Goal: Task Accomplishment & Management: Manage account settings

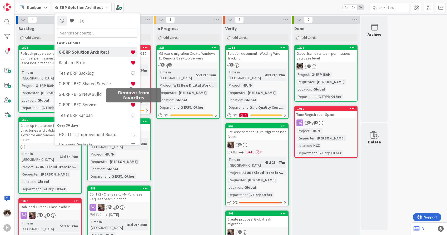
click at [196, 153] on div "In Progress Add Card... 326 MS Azure migration Create Windows 11 Remote Desktop…" at bounding box center [187, 187] width 67 height 327
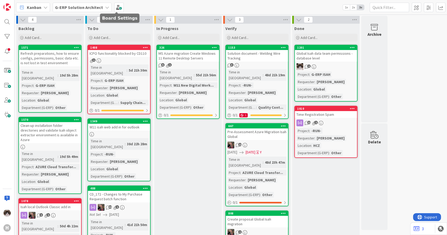
click at [93, 9] on b "G-ERP Solution Architect" at bounding box center [79, 7] width 48 height 5
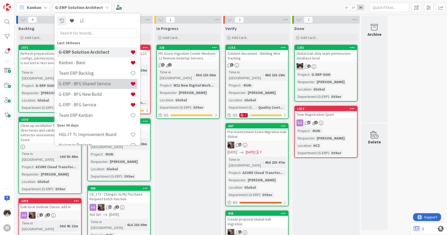
click at [93, 82] on h4 "G-ERP - BFG Shared Service" at bounding box center [95, 83] width 72 height 5
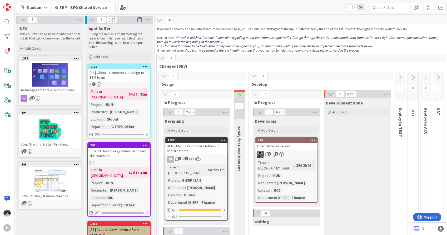
click at [93, 7] on b "G-ERP - BFG Shared Service" at bounding box center [81, 7] width 52 height 5
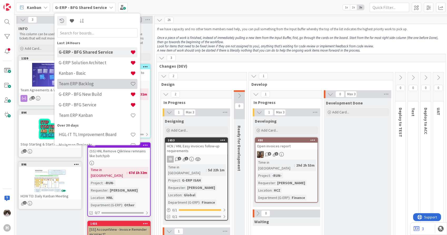
click at [101, 85] on h4 "Team ERP Backlog" at bounding box center [95, 83] width 72 height 5
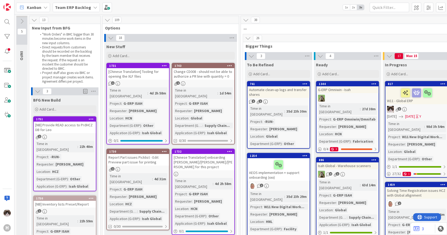
click at [164, 65] on icon at bounding box center [164, 66] width 5 height 4
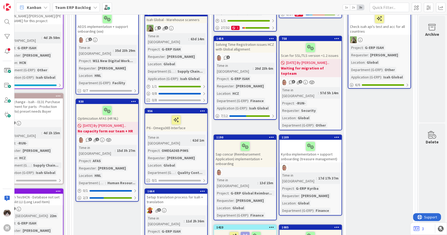
scroll to position [175, 176]
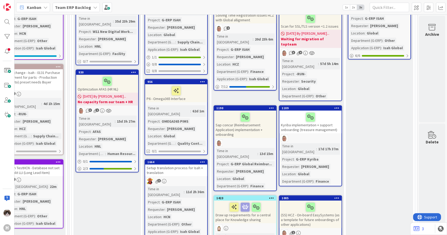
click at [183, 178] on div "3" at bounding box center [176, 181] width 62 height 7
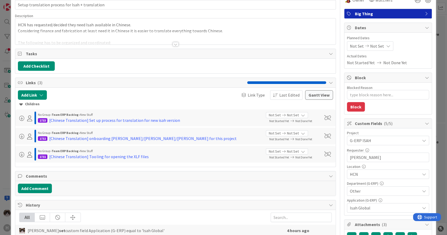
click at [173, 43] on div at bounding box center [176, 44] width 6 height 4
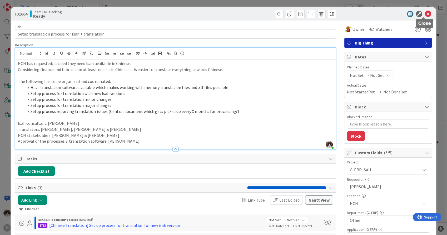
click at [426, 13] on icon at bounding box center [428, 14] width 6 height 6
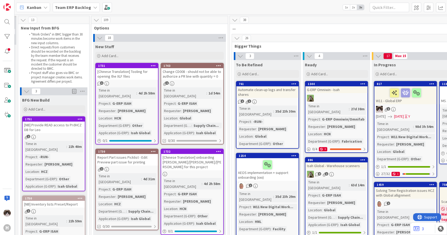
click at [153, 66] on icon at bounding box center [153, 66] width 5 height 4
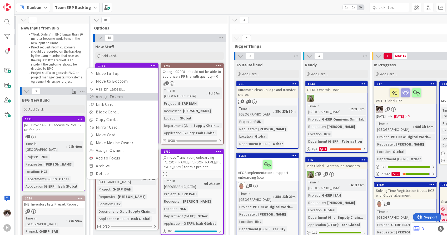
click at [119, 98] on link "Assign Tokens..." at bounding box center [122, 97] width 71 height 8
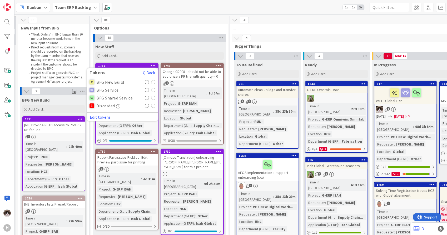
click at [145, 81] on icon at bounding box center [147, 82] width 4 height 4
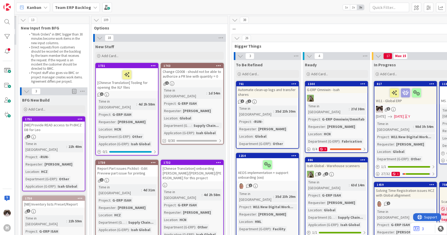
click at [153, 64] on icon at bounding box center [153, 66] width 5 height 4
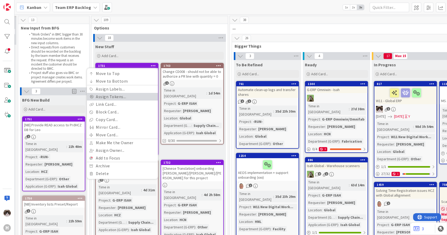
click at [127, 97] on link "Assign Tokens..." at bounding box center [122, 97] width 71 height 8
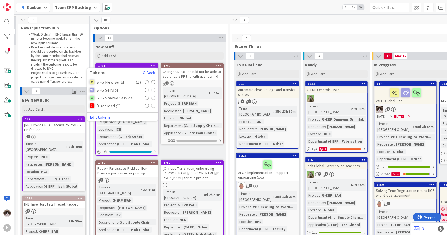
click at [145, 90] on icon at bounding box center [147, 90] width 4 height 4
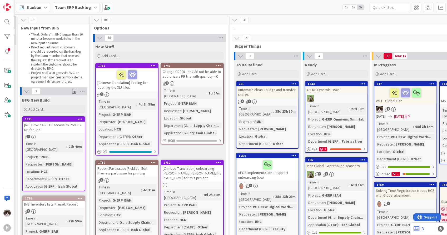
click at [219, 65] on icon at bounding box center [218, 66] width 5 height 4
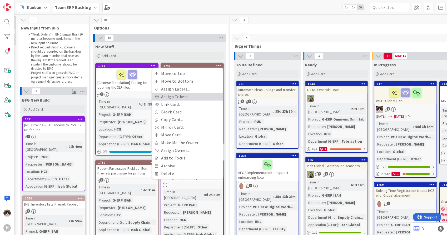
click at [186, 98] on link "Assign Tokens..." at bounding box center [187, 97] width 71 height 8
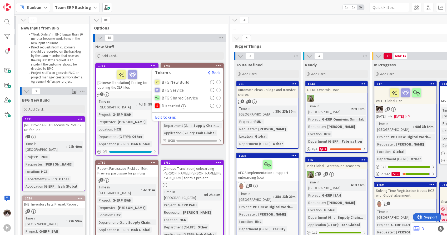
click at [211, 81] on icon at bounding box center [212, 82] width 4 height 4
click at [276, 27] on span "..." at bounding box center [401, 27] width 338 height 5
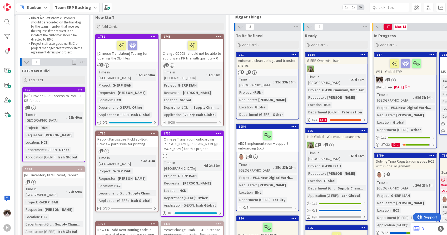
scroll to position [58, 11]
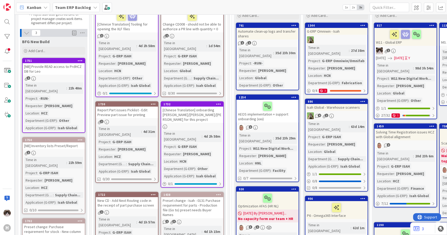
click at [155, 102] on icon at bounding box center [153, 104] width 5 height 4
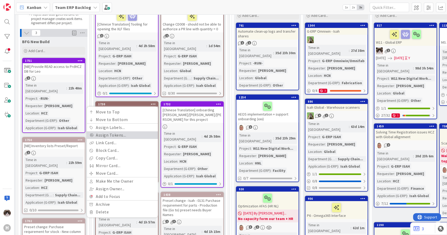
click at [133, 131] on link "Assign Tokens..." at bounding box center [122, 135] width 71 height 8
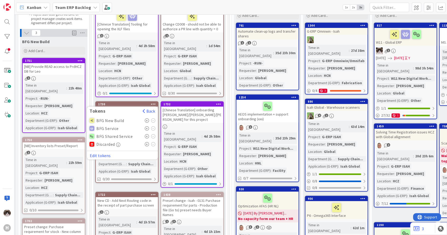
click at [147, 118] on icon at bounding box center [147, 120] width 4 height 4
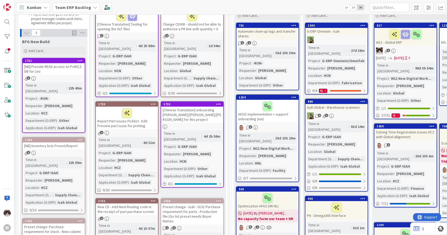
click at [217, 102] on icon at bounding box center [218, 104] width 5 height 4
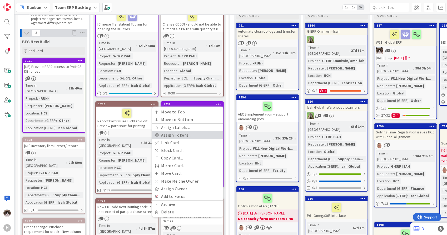
click at [186, 131] on link "Assign Tokens..." at bounding box center [187, 135] width 71 height 8
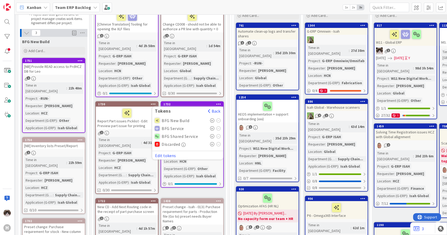
click at [212, 118] on icon at bounding box center [212, 120] width 4 height 4
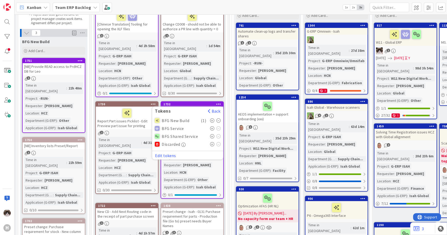
click at [212, 126] on icon at bounding box center [212, 128] width 4 height 4
click at [219, 102] on icon at bounding box center [218, 104] width 5 height 4
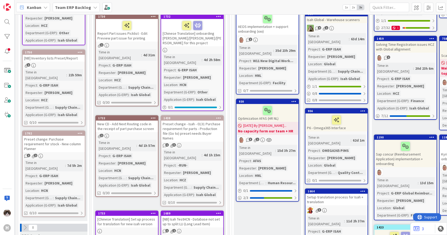
scroll to position [117, 11]
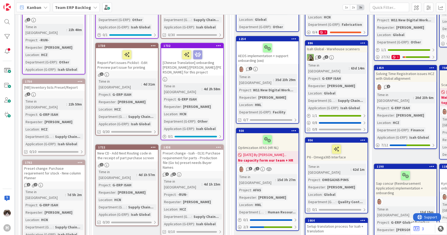
click at [151, 145] on icon at bounding box center [153, 147] width 5 height 4
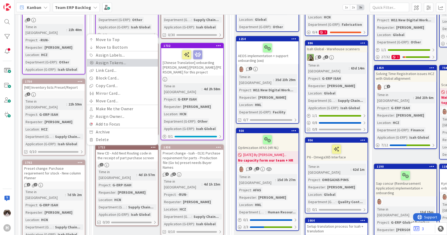
click at [128, 59] on link "Assign Tokens..." at bounding box center [122, 63] width 71 height 8
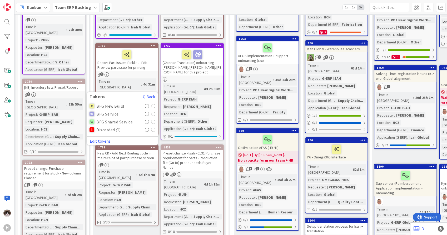
click at [145, 104] on icon at bounding box center [147, 106] width 4 height 4
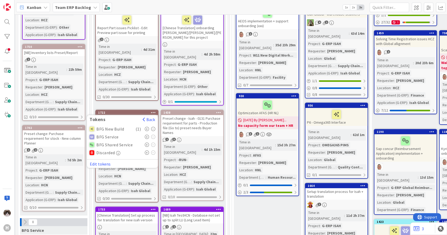
scroll to position [175, 11]
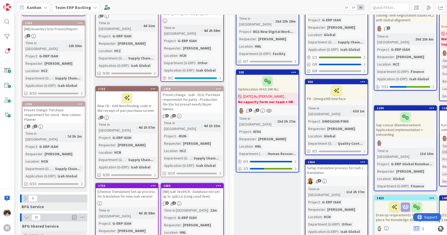
click at [217, 87] on icon at bounding box center [218, 89] width 5 height 4
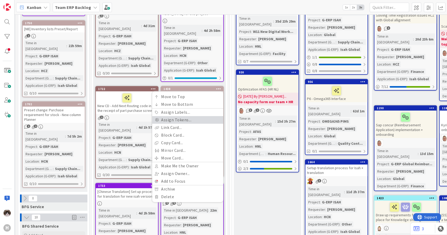
click at [198, 116] on link "Assign Tokens..." at bounding box center [187, 120] width 71 height 8
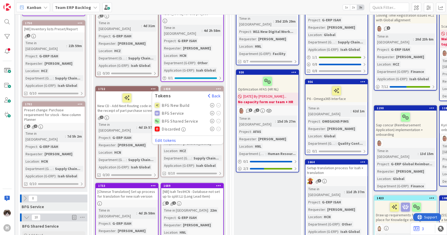
click at [210, 103] on icon at bounding box center [212, 105] width 4 height 4
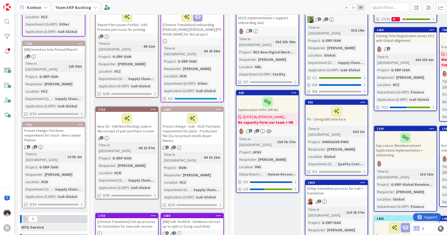
scroll to position [146, 11]
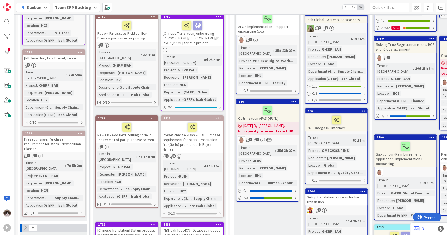
click at [203, 160] on div "Time in Column : 4d 1h 15m Project : -RUN- Requester : [PERSON_NAME] Location :…" at bounding box center [192, 184] width 59 height 48
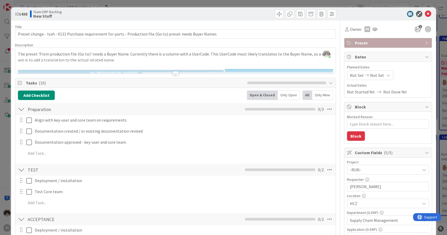
click at [414, 170] on div "-RUN-" at bounding box center [388, 169] width 82 height 9
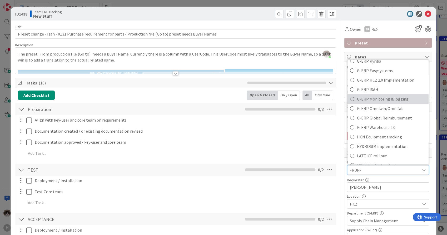
scroll to position [175, 0]
click at [372, 101] on span "G-ERP ISAH" at bounding box center [391, 100] width 69 height 8
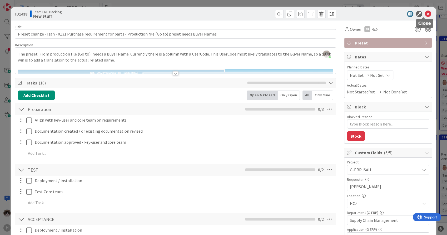
click at [427, 16] on icon at bounding box center [428, 14] width 6 height 6
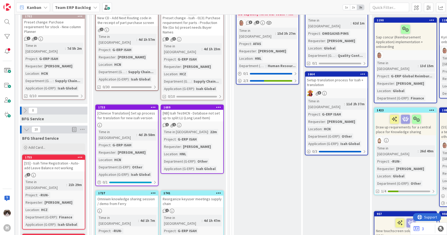
scroll to position [234, 11]
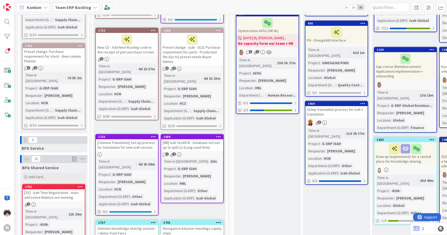
click at [154, 135] on icon at bounding box center [153, 137] width 5 height 4
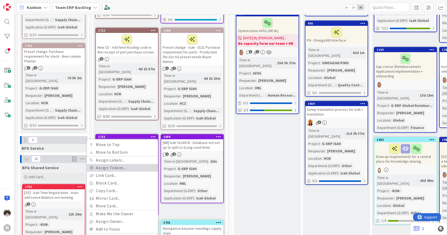
click at [121, 164] on link "Assign Tokens..." at bounding box center [122, 168] width 71 height 8
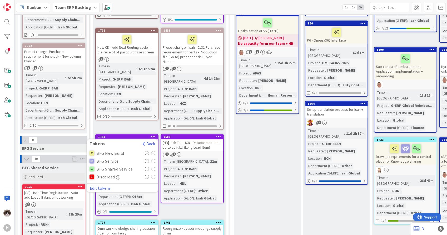
click at [146, 151] on icon at bounding box center [147, 153] width 4 height 4
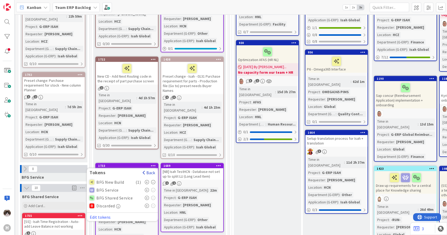
scroll to position [205, 11]
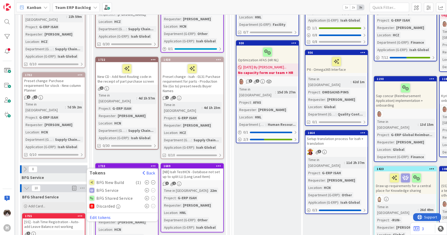
click at [147, 188] on icon at bounding box center [147, 190] width 4 height 4
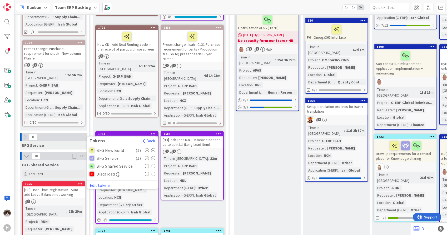
scroll to position [263, 11]
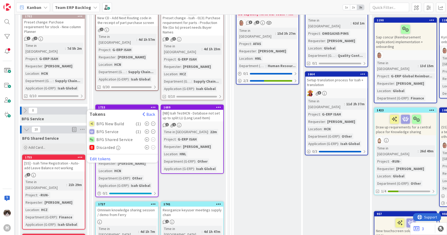
click at [201, 160] on div "New Stuff Add Card... 1743 Move to Top Move to Bottom Assign Labels... Assign T…" at bounding box center [159, 206] width 133 height 854
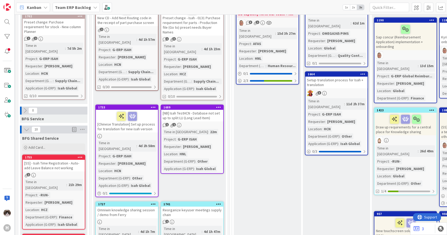
click at [201, 110] on div "[NB] Isah TestHCN - Database not set up to split LLI (Long Lead Item)" at bounding box center [192, 116] width 62 height 12
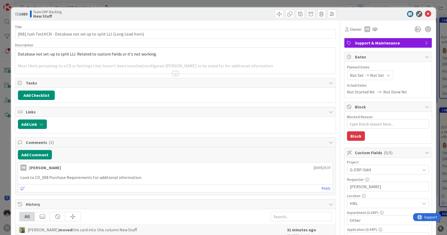
click at [173, 75] on div at bounding box center [176, 73] width 6 height 4
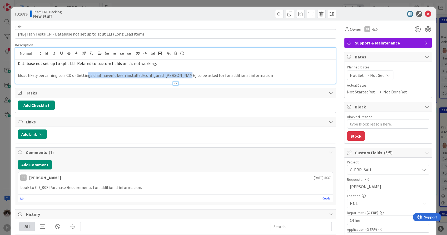
drag, startPoint x: 85, startPoint y: 75, endPoint x: 209, endPoint y: 76, distance: 124.0
click at [203, 75] on p "Most likely pertaining to a CD or Settings that haven't been installed/configur…" at bounding box center [175, 75] width 315 height 6
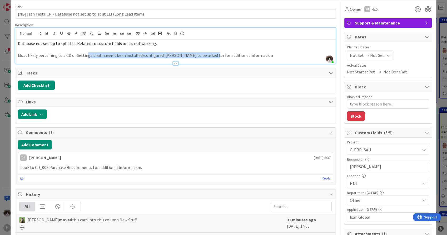
scroll to position [29, 0]
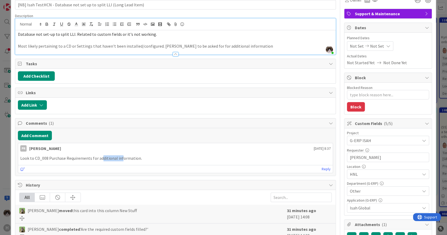
click at [136, 161] on div "Look to CD_008 Purchase Requirements for additional information." at bounding box center [175, 158] width 314 height 10
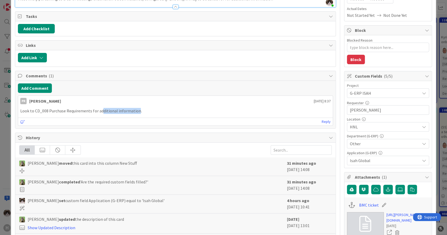
scroll to position [88, 0]
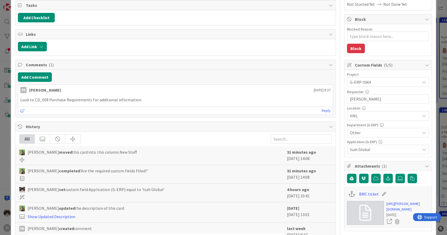
click at [357, 117] on span "HNL" at bounding box center [385, 116] width 70 height 6
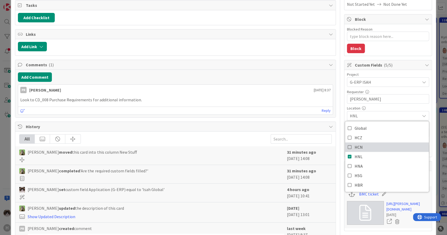
click at [360, 147] on link "HCN" at bounding box center [387, 146] width 84 height 9
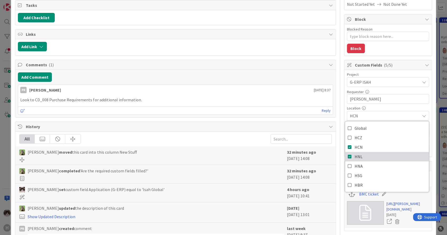
click at [355, 156] on span "HNL" at bounding box center [359, 157] width 8 height 8
click at [280, 52] on div "Add Link" at bounding box center [175, 47] width 320 height 16
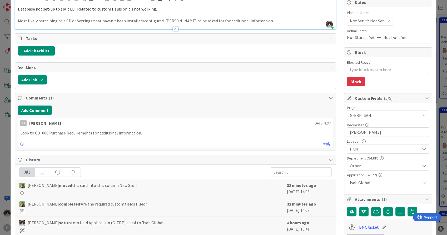
scroll to position [0, 0]
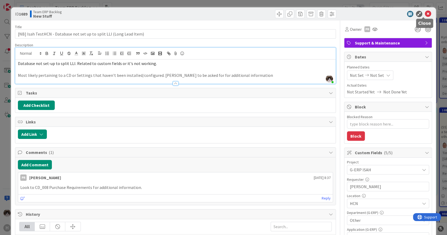
click at [425, 14] on icon at bounding box center [428, 14] width 6 height 6
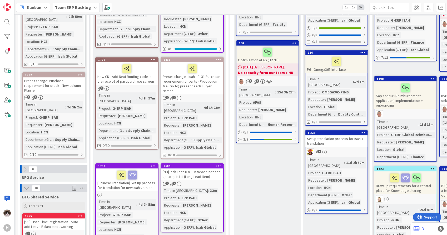
click at [220, 164] on icon at bounding box center [218, 166] width 5 height 4
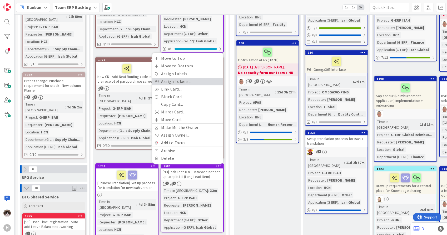
click at [190, 78] on link "Assign Tokens..." at bounding box center [187, 82] width 71 height 8
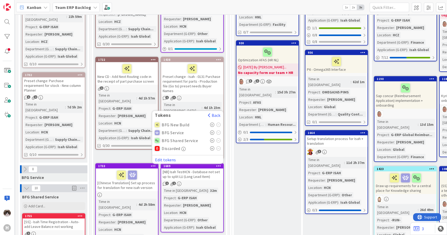
click at [212, 123] on icon at bounding box center [212, 125] width 4 height 4
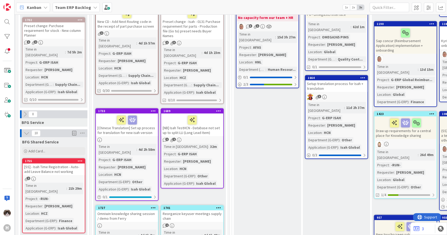
scroll to position [263, 11]
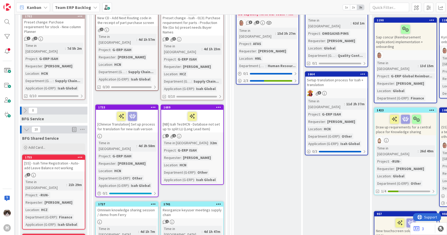
click at [206, 110] on div "[NB] Isah TestHCN - Database not set up to split LLI (Long Lead Item)" at bounding box center [192, 121] width 62 height 23
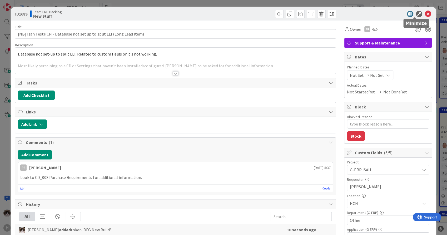
click at [426, 13] on icon at bounding box center [428, 14] width 6 height 6
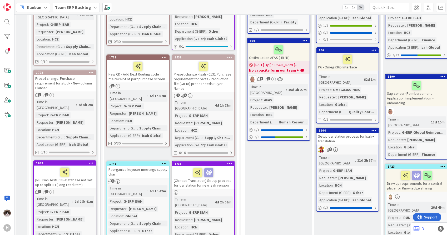
scroll to position [234, 0]
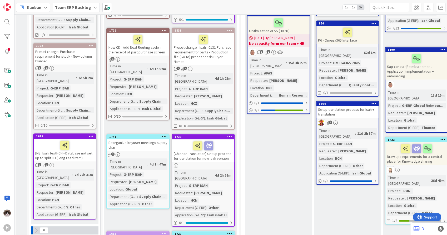
click at [135, 139] on div "Reorganize keyuser meetings supply chain" at bounding box center [138, 145] width 62 height 12
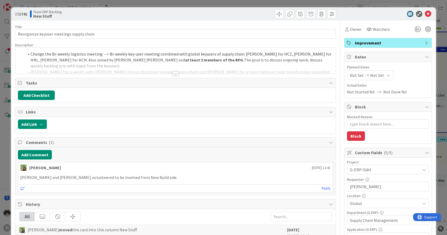
click at [178, 74] on div "Title 40 / 128 Reorganize keyuser meetings supply chain Description Change the …" at bounding box center [175, 228] width 321 height 415
click at [177, 72] on div at bounding box center [175, 66] width 320 height 13
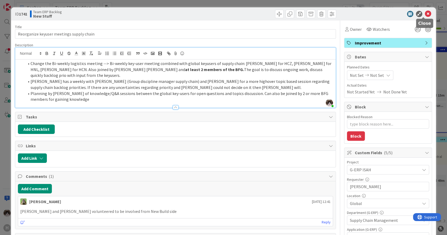
click at [425, 12] on icon at bounding box center [428, 14] width 6 height 6
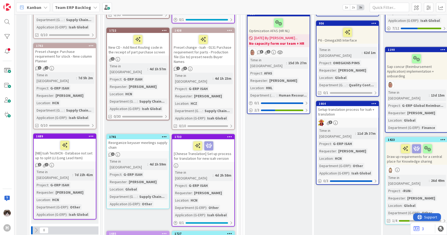
click at [163, 135] on icon at bounding box center [164, 137] width 5 height 4
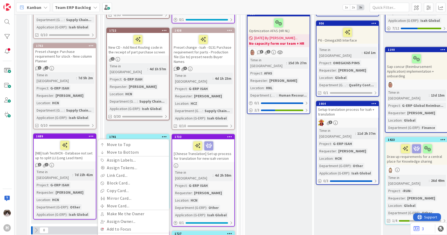
click at [163, 135] on icon at bounding box center [164, 137] width 5 height 4
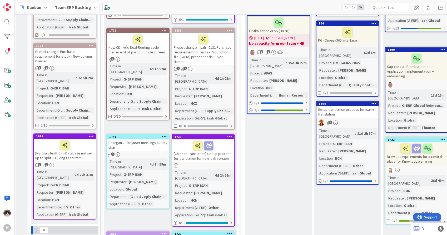
click at [162, 135] on icon at bounding box center [164, 137] width 5 height 4
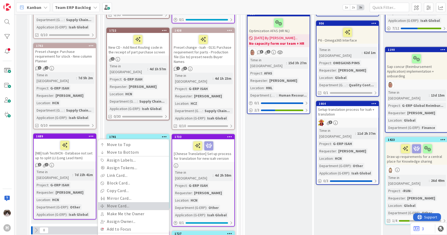
click at [122, 202] on link "Move Card..." at bounding box center [133, 206] width 71 height 8
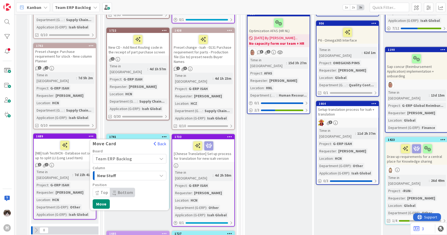
click at [129, 172] on span "New Stuff" at bounding box center [116, 175] width 39 height 7
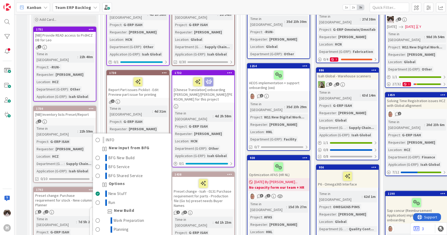
scroll to position [88, 0]
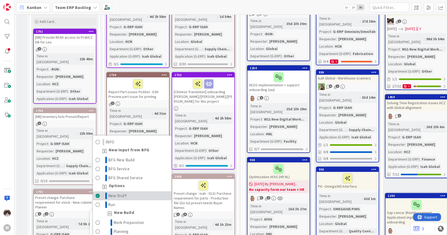
click at [136, 191] on link "New Stuff" at bounding box center [132, 195] width 78 height 9
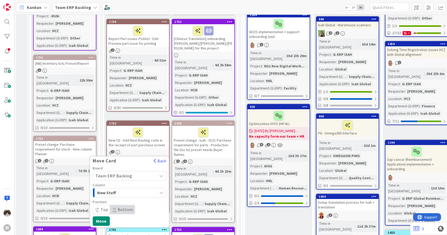
scroll to position [146, 0]
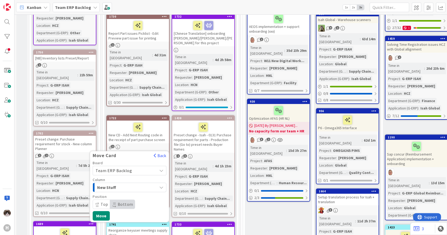
click at [136, 167] on span "Team ERP Backlog" at bounding box center [125, 170] width 59 height 7
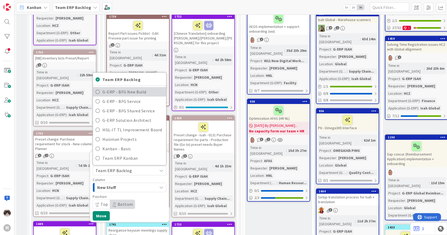
click at [141, 88] on span "G-ERP - BFG New Build" at bounding box center [132, 92] width 61 height 8
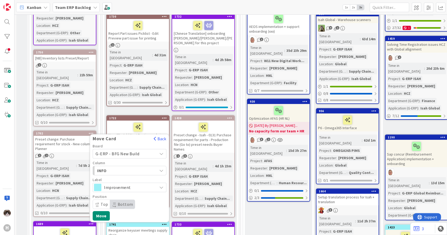
click at [140, 166] on div "INFO" at bounding box center [126, 170] width 61 height 8
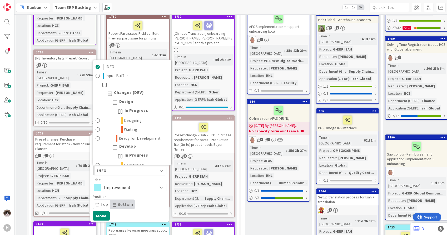
click at [140, 166] on div "INFO" at bounding box center [126, 170] width 61 height 8
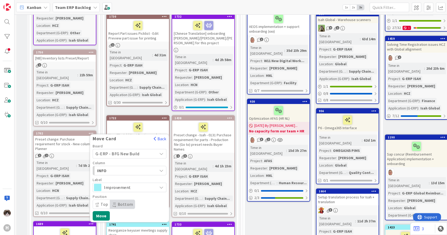
click at [140, 166] on div "INFO" at bounding box center [126, 170] width 61 height 8
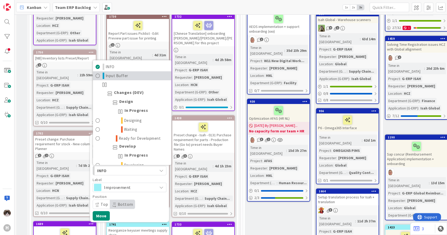
click at [140, 71] on link "Input Buffer" at bounding box center [132, 75] width 78 height 9
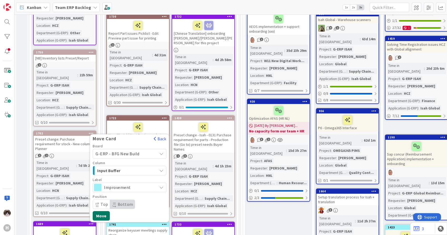
click at [105, 211] on button "Move" at bounding box center [101, 215] width 17 height 9
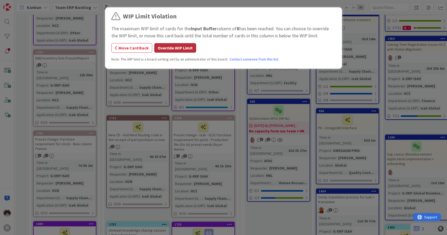
click at [173, 48] on button "Override WIP Limit" at bounding box center [175, 47] width 42 height 9
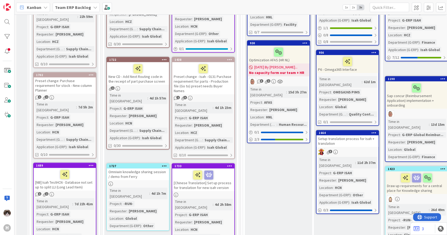
scroll to position [234, 0]
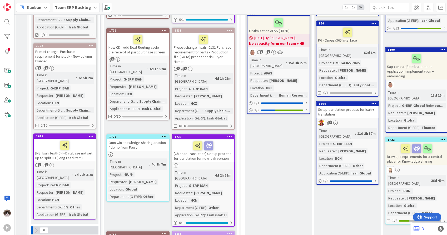
click at [166, 135] on icon at bounding box center [164, 137] width 5 height 4
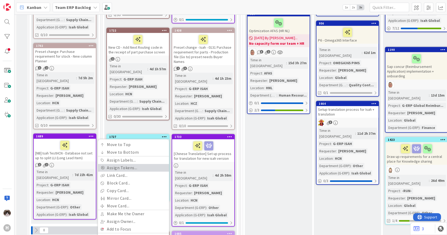
click at [141, 164] on link "Assign Tokens..." at bounding box center [133, 168] width 71 height 8
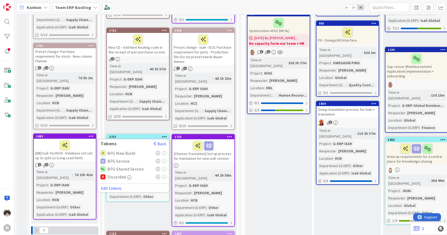
click at [158, 151] on icon at bounding box center [158, 153] width 4 height 4
click at [150, 100] on div "New Stuff Add Card... 1743 Move to Top Move to Bottom Assign Labels... Assign T…" at bounding box center [170, 195] width 133 height 775
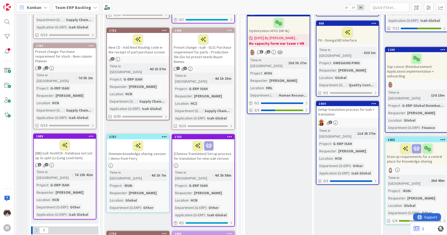
click at [162, 135] on icon at bounding box center [164, 137] width 5 height 4
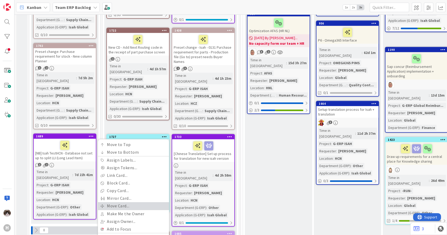
click at [126, 202] on link "Move Card..." at bounding box center [133, 206] width 71 height 8
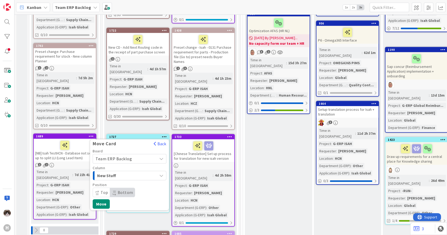
click at [138, 155] on span "Team ERP Backlog" at bounding box center [125, 158] width 59 height 7
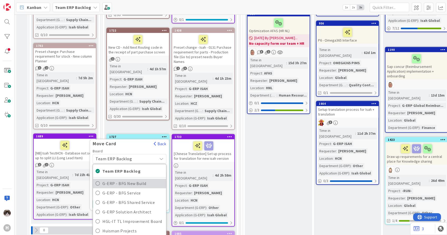
click at [142, 180] on span "G-ERP - BFG New Build" at bounding box center [132, 184] width 61 height 8
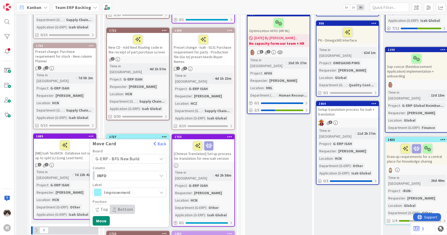
click at [134, 172] on span "INFO" at bounding box center [116, 175] width 39 height 7
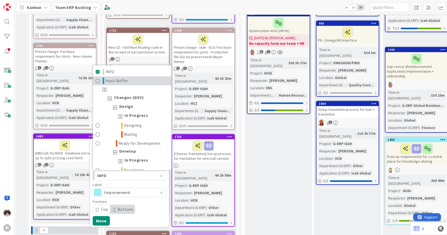
click at [130, 76] on link "Input Buffer" at bounding box center [132, 80] width 78 height 9
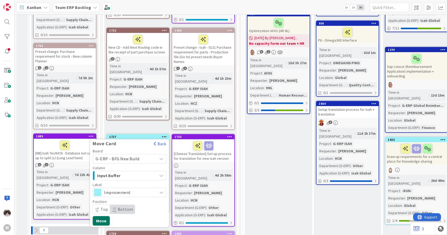
click at [103, 216] on button "Move" at bounding box center [101, 220] width 17 height 9
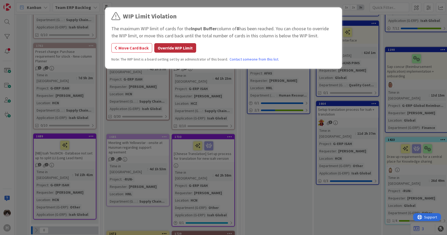
click at [178, 48] on button "Override WIP Limit" at bounding box center [175, 47] width 42 height 9
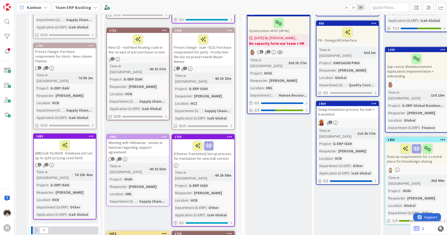
click at [154, 139] on div "Meeting with Yellowstar - onsite at Huisman regarding support agreement" at bounding box center [138, 147] width 62 height 16
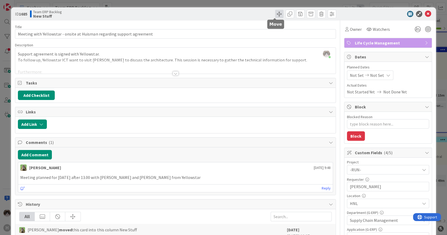
click at [275, 15] on span at bounding box center [279, 14] width 8 height 8
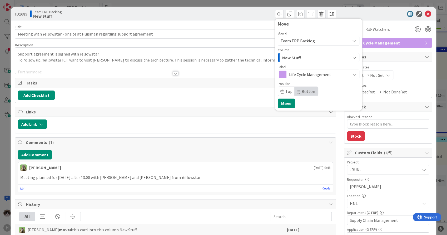
click at [307, 54] on div "New Stuff" at bounding box center [315, 57] width 69 height 8
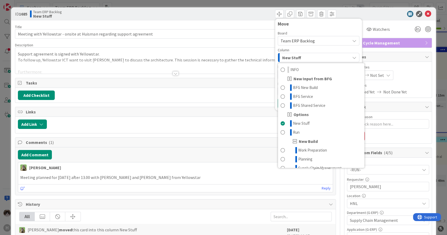
click at [307, 55] on div "New Stuff" at bounding box center [315, 57] width 69 height 8
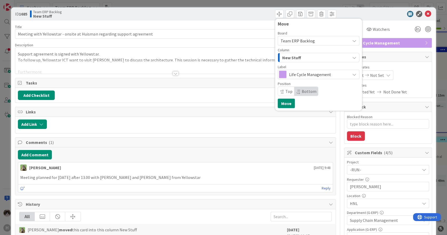
click at [312, 40] on span "Team ERP Backlog" at bounding box center [314, 40] width 67 height 7
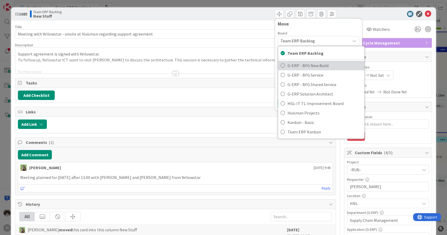
click at [315, 67] on span "G-ERP - BFG New Build" at bounding box center [325, 66] width 74 height 8
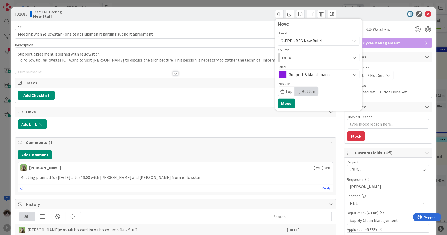
click at [306, 58] on div "INFO" at bounding box center [315, 57] width 69 height 8
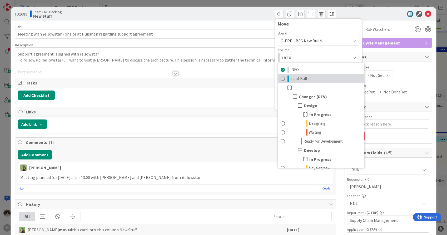
click at [305, 79] on link "Input Buffer" at bounding box center [321, 78] width 86 height 9
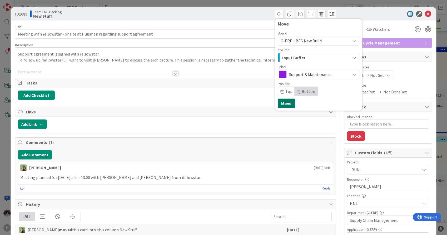
click at [285, 103] on button "Move" at bounding box center [286, 103] width 17 height 9
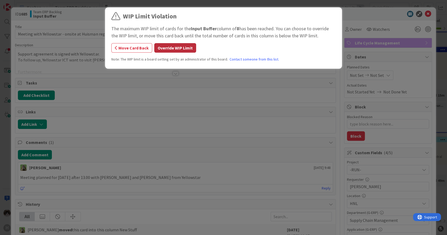
click at [187, 47] on button "Override WIP Limit" at bounding box center [175, 47] width 42 height 9
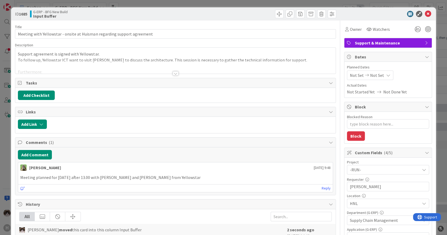
click at [425, 12] on icon at bounding box center [428, 14] width 6 height 6
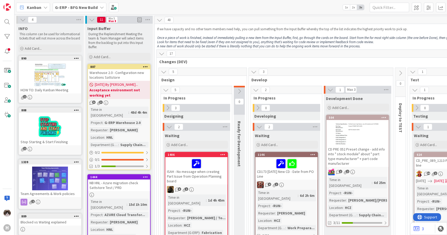
click at [96, 8] on div "G-ERP - BFG New Build" at bounding box center [80, 7] width 54 height 9
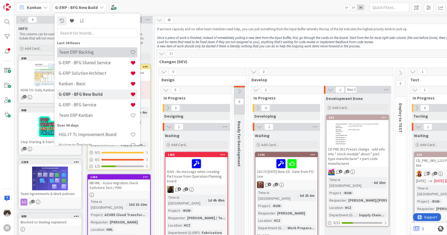
click at [92, 55] on h4 "Team ERP Backlog" at bounding box center [95, 52] width 72 height 5
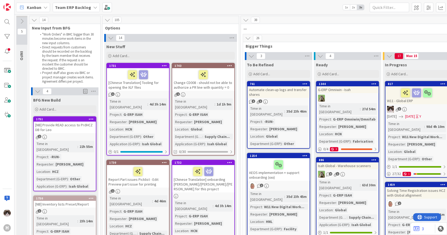
click at [84, 6] on b "Team ERP Backlog" at bounding box center [73, 7] width 36 height 5
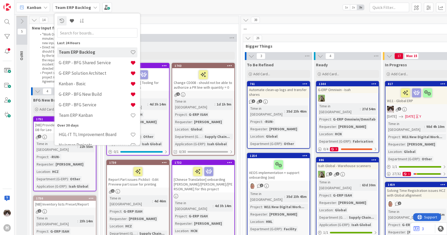
click at [198, 31] on div "105 Options" at bounding box center [170, 23] width 136 height 15
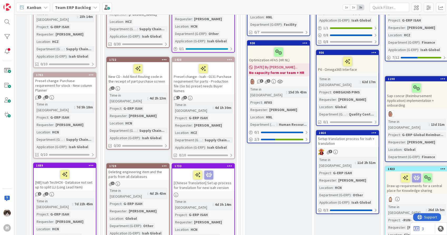
scroll to position [263, 0]
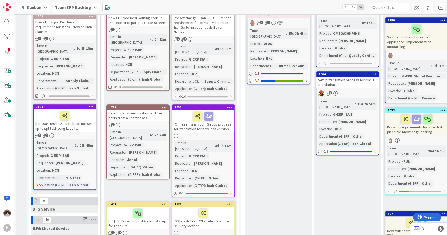
click at [137, 123] on div "1" at bounding box center [138, 125] width 62 height 4
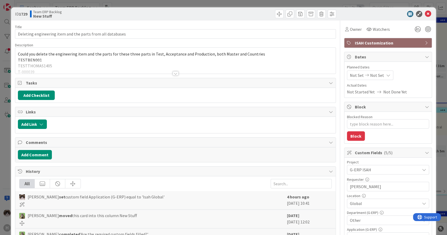
click at [163, 69] on div at bounding box center [175, 66] width 320 height 13
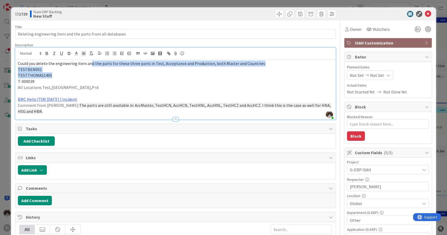
drag, startPoint x: 89, startPoint y: 65, endPoint x: 89, endPoint y: 73, distance: 8.2
click at [89, 73] on div "Could you delete the engineering item and the parts for these three parts in Te…" at bounding box center [175, 90] width 320 height 60
click at [88, 75] on p "TESTTHOMAS1405" at bounding box center [175, 75] width 315 height 6
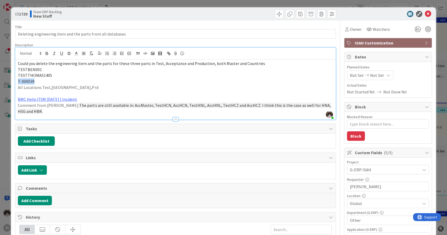
drag, startPoint x: 88, startPoint y: 75, endPoint x: 88, endPoint y: 80, distance: 5.0
click at [88, 80] on div "Could you delete the engineering item and the parts for these three parts in Te…" at bounding box center [175, 90] width 320 height 60
click at [156, 87] on p "All Locations Test,[GEOGRAPHIC_DATA],Prd" at bounding box center [175, 88] width 315 height 6
drag, startPoint x: 65, startPoint y: 86, endPoint x: 32, endPoint y: 75, distance: 35.2
click at [32, 75] on div "Could you delete the engineering item and the parts for these three parts in Te…" at bounding box center [175, 90] width 320 height 60
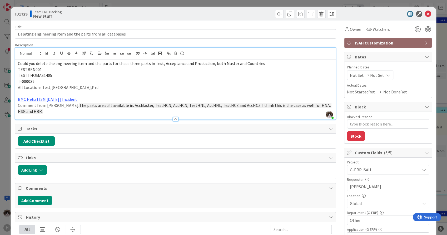
click at [364, 43] on span "ISAH Customization" at bounding box center [388, 43] width 67 height 6
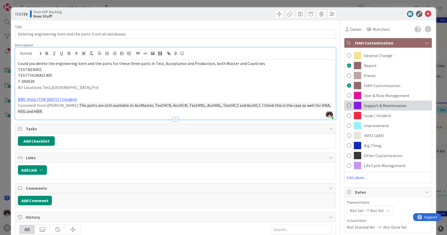
click at [364, 105] on span "Support & Maintenance" at bounding box center [385, 105] width 42 height 6
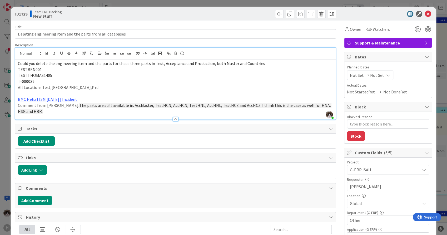
click at [162, 95] on p at bounding box center [175, 94] width 315 height 6
click at [388, 47] on div "Support & Maintenance" at bounding box center [387, 42] width 87 height 9
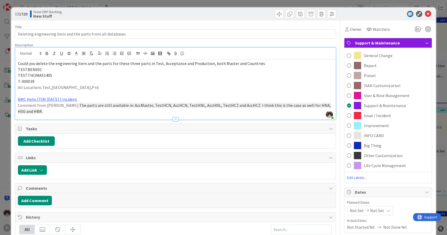
click at [386, 43] on span "Support & Maintenance" at bounding box center [388, 43] width 67 height 6
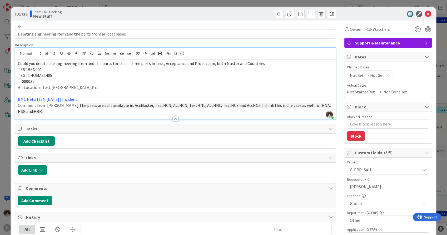
click at [386, 43] on span "Support & Maintenance" at bounding box center [388, 43] width 67 height 6
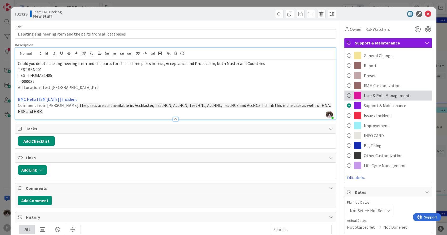
click at [347, 97] on span at bounding box center [349, 96] width 4 height 8
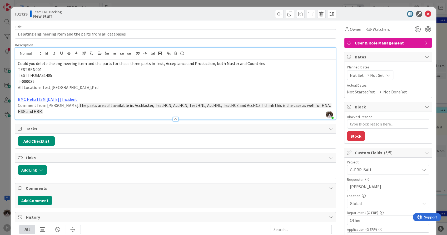
click at [381, 43] on span "User & Role Management" at bounding box center [388, 43] width 67 height 6
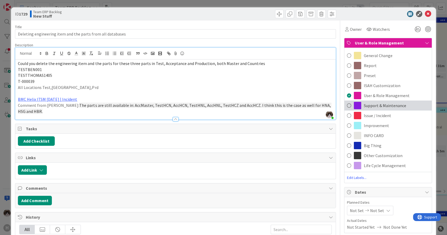
click at [364, 105] on span "Support & Maintenance" at bounding box center [385, 105] width 42 height 6
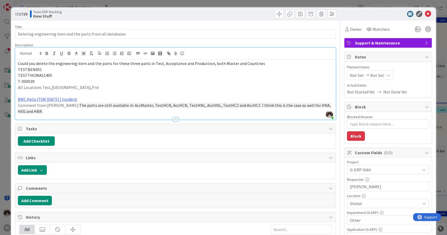
click at [364, 42] on span "Support & Maintenance" at bounding box center [388, 43] width 67 height 6
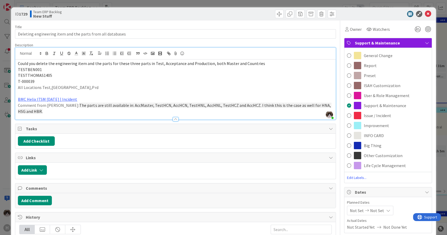
click at [278, 95] on p at bounding box center [175, 94] width 315 height 6
click at [425, 15] on icon at bounding box center [428, 14] width 6 height 6
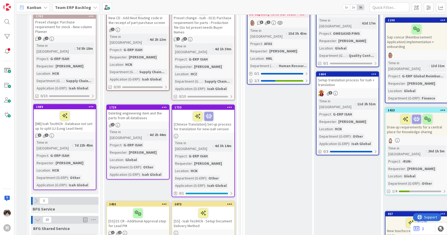
click at [166, 105] on icon at bounding box center [164, 107] width 5 height 4
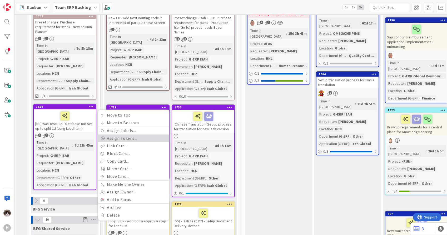
click at [149, 135] on link "Assign Tokens..." at bounding box center [133, 139] width 71 height 8
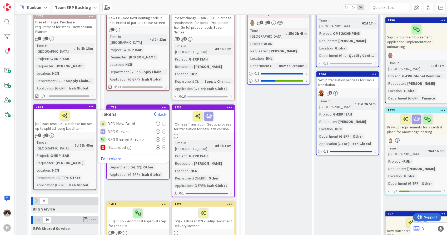
click at [159, 122] on icon at bounding box center [158, 124] width 4 height 4
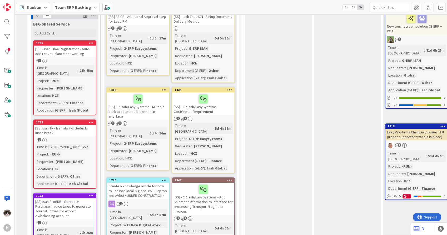
scroll to position [497, 0]
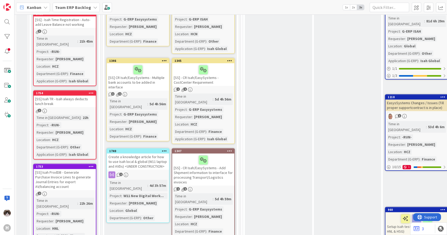
click at [150, 154] on div "Create a knowledge article for how to use Isah local & global (W11 laptop and A…" at bounding box center [138, 162] width 62 height 16
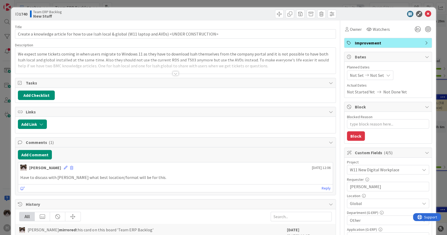
type textarea "x"
click at [41, 124] on icon "button" at bounding box center [41, 124] width 4 height 4
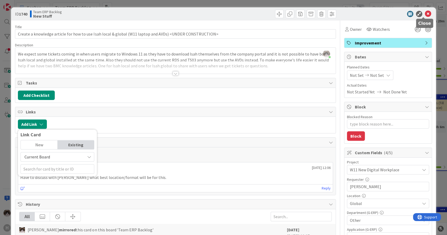
click at [425, 12] on icon at bounding box center [428, 14] width 6 height 6
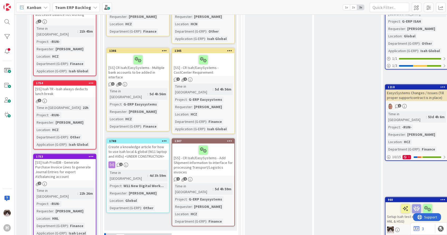
scroll to position [497, 0]
